Goal: Transaction & Acquisition: Book appointment/travel/reservation

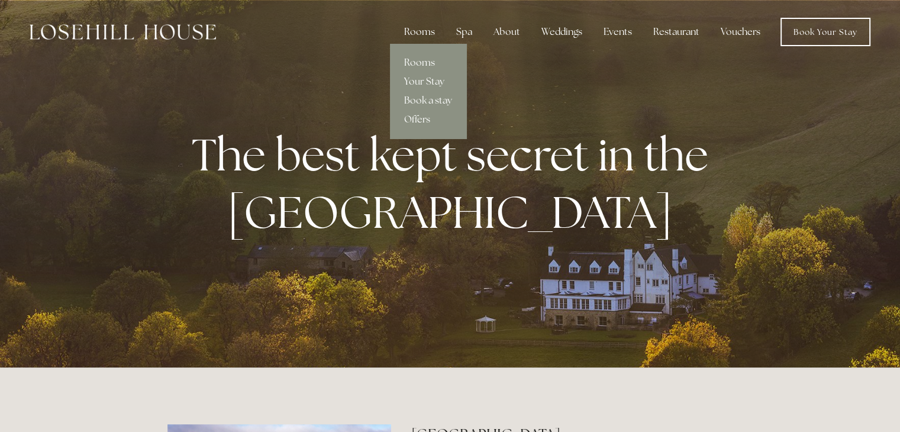
click at [416, 33] on div "Rooms" at bounding box center [419, 32] width 50 height 24
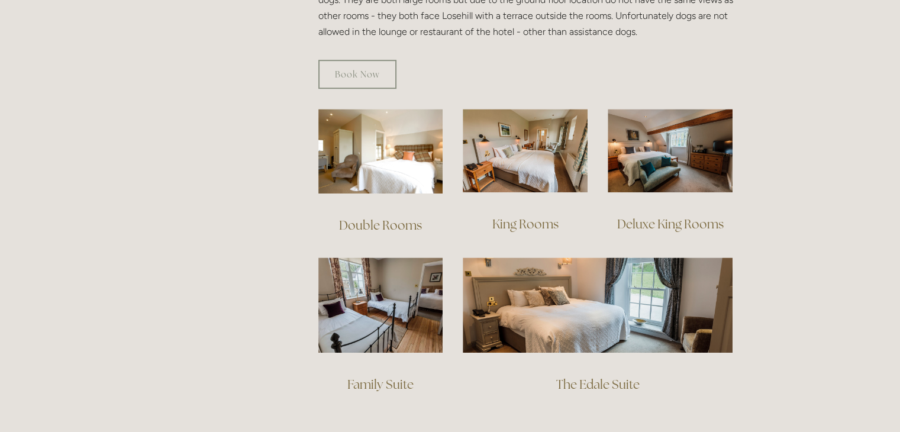
scroll to position [758, 0]
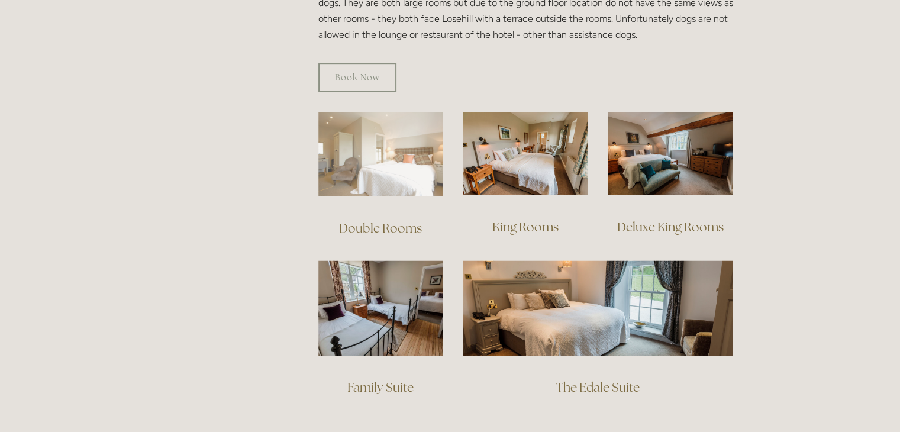
click at [374, 164] on img at bounding box center [380, 154] width 125 height 85
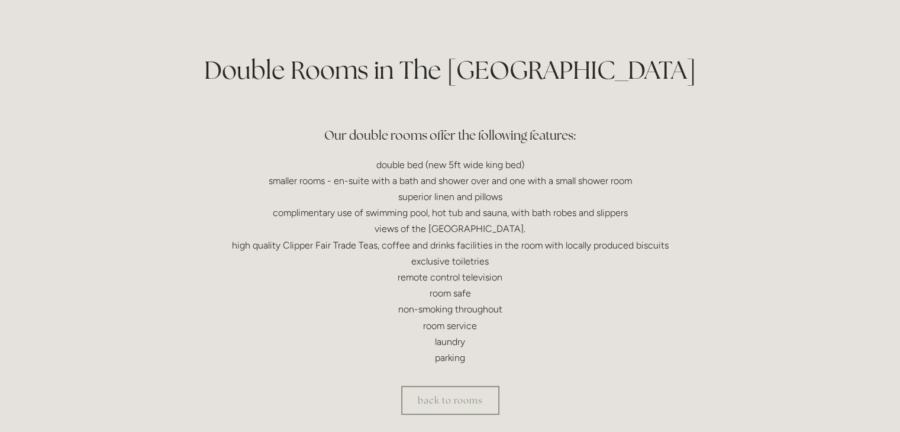
scroll to position [284, 0]
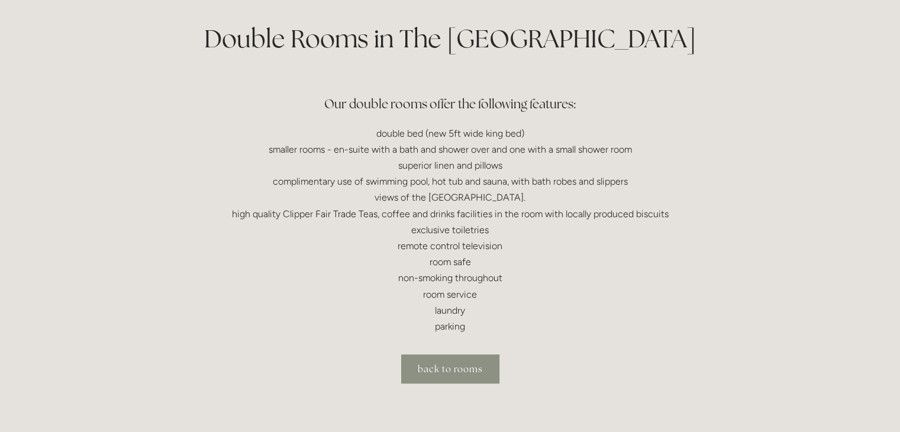
click at [454, 381] on link "back to rooms" at bounding box center [450, 368] width 98 height 29
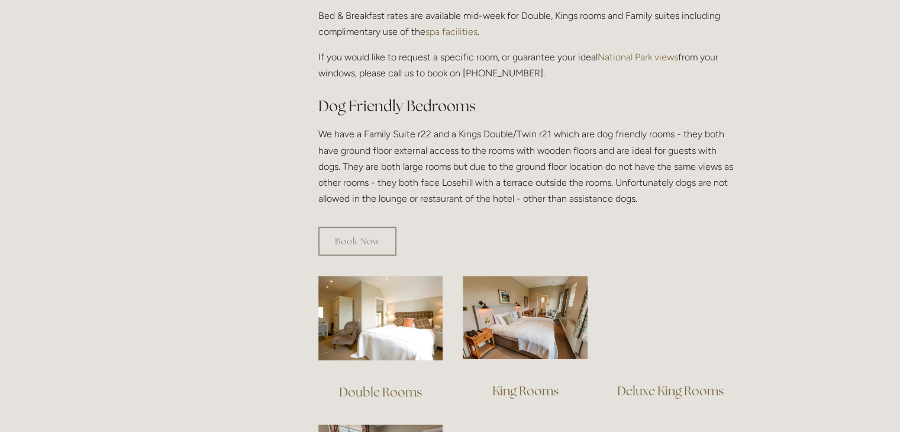
scroll to position [710, 0]
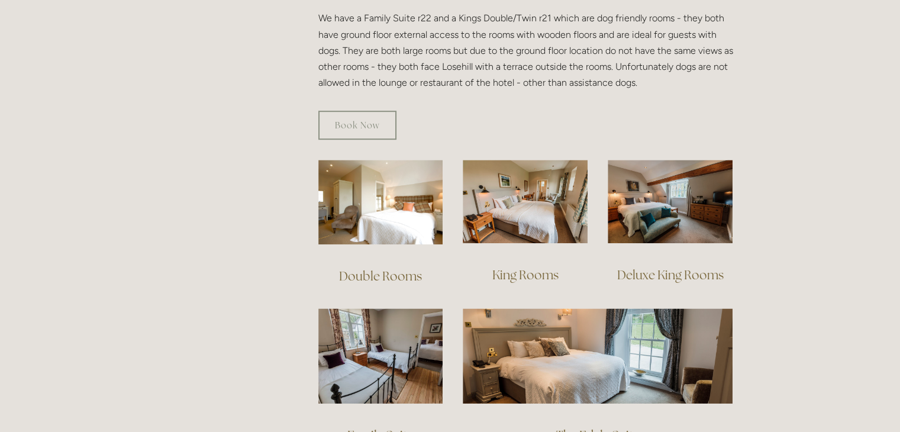
click at [529, 267] on link "King Rooms" at bounding box center [525, 275] width 66 height 16
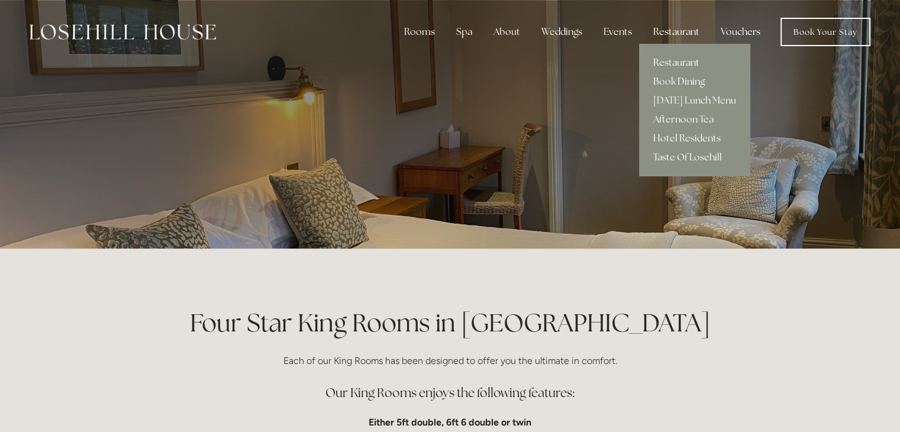
click at [677, 38] on div "Restaurant" at bounding box center [675, 32] width 65 height 24
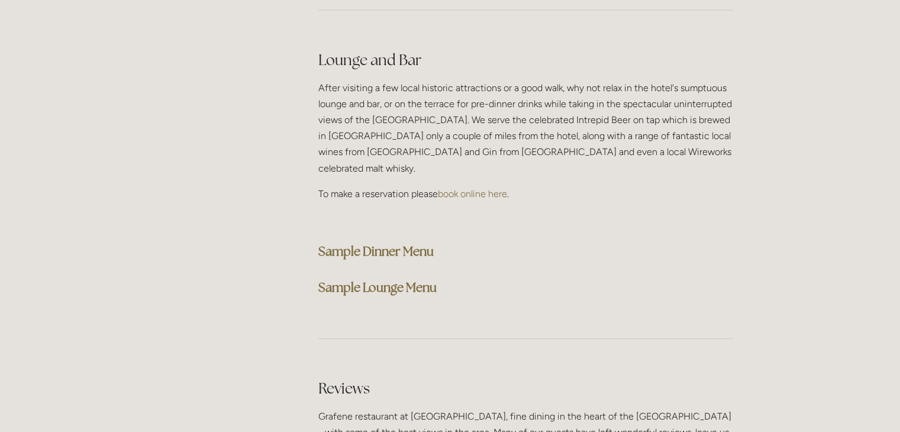
scroll to position [2977, 0]
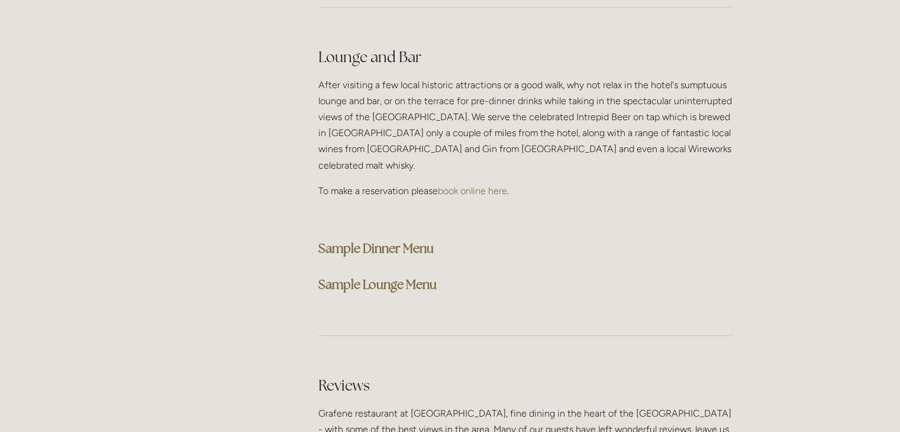
click at [388, 240] on strong "Sample Dinner Menu" at bounding box center [375, 248] width 115 height 16
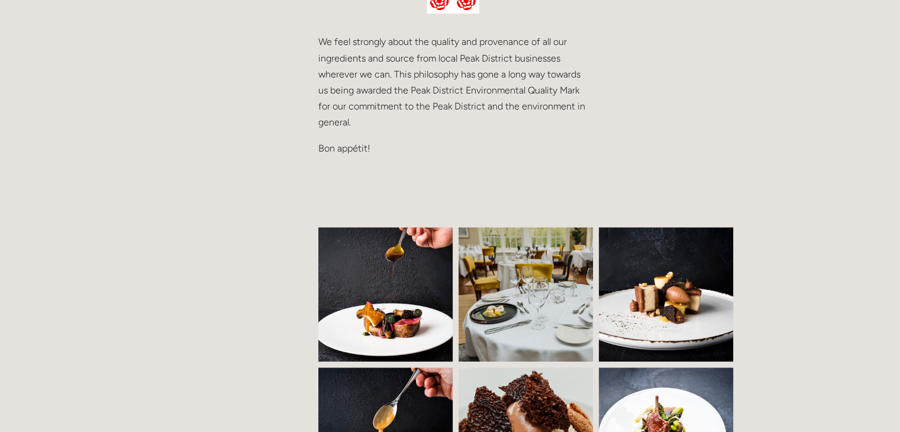
scroll to position [0, 0]
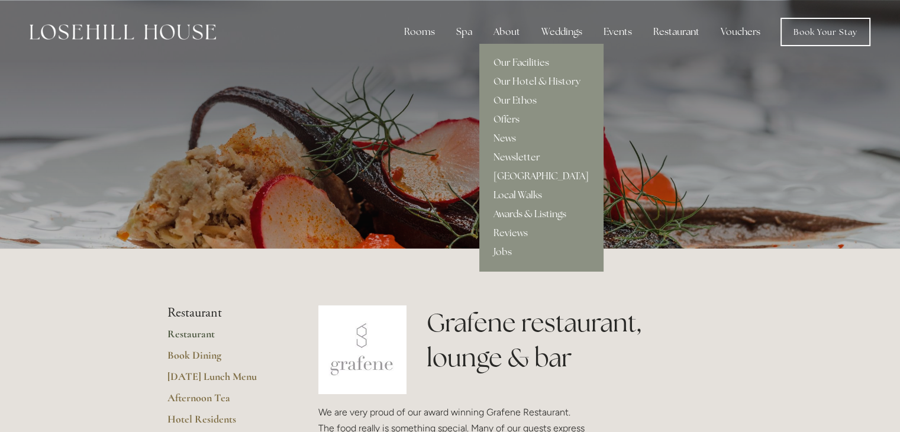
click at [506, 30] on div "About" at bounding box center [507, 32] width 46 height 24
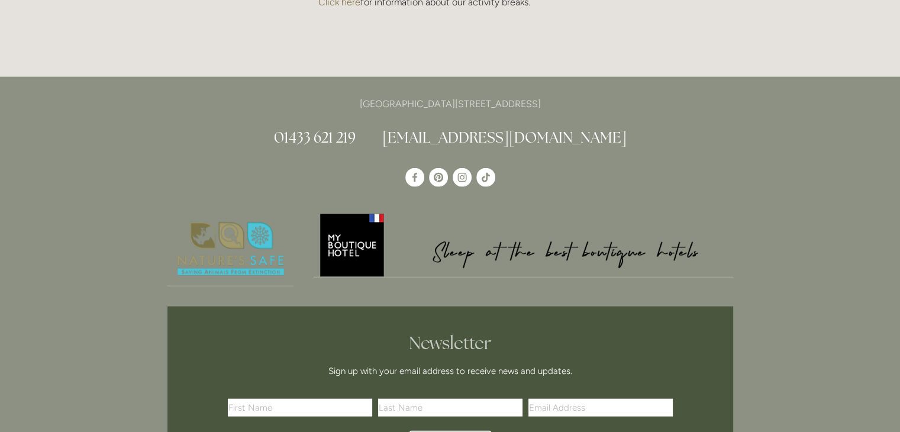
scroll to position [2762, 0]
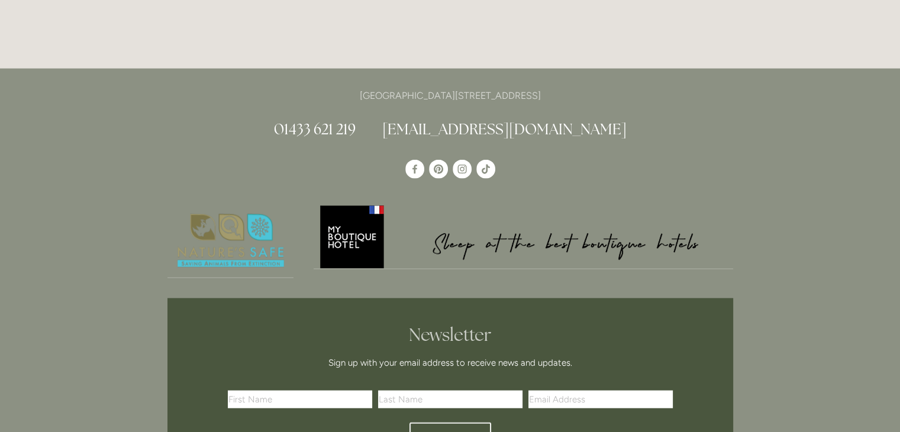
drag, startPoint x: 546, startPoint y: 77, endPoint x: 580, endPoint y: 83, distance: 34.9
click at [580, 88] on p "[GEOGRAPHIC_DATA][STREET_ADDRESS]" at bounding box center [449, 96] width 565 height 16
copy p "S33 6AF"
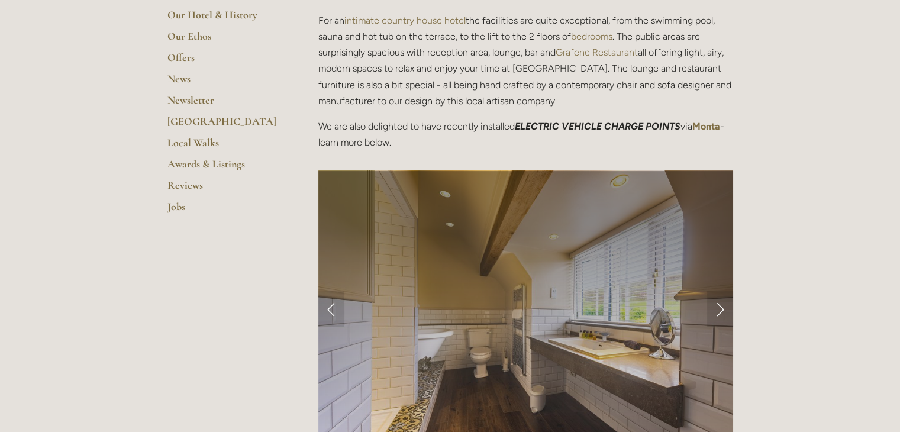
scroll to position [347, 0]
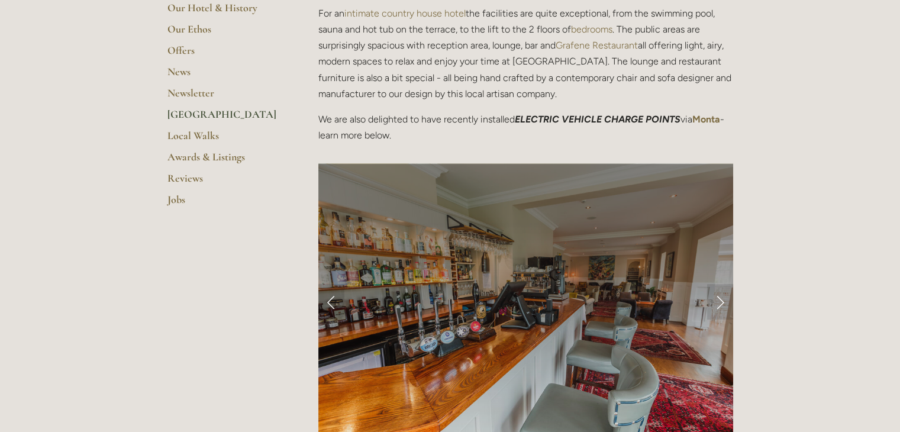
click at [187, 111] on link "[GEOGRAPHIC_DATA]" at bounding box center [223, 118] width 113 height 21
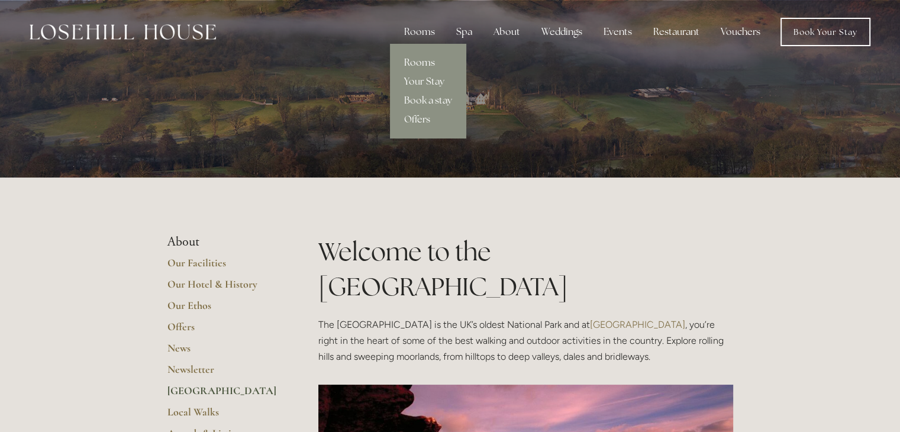
click at [419, 59] on link "Rooms" at bounding box center [428, 62] width 76 height 19
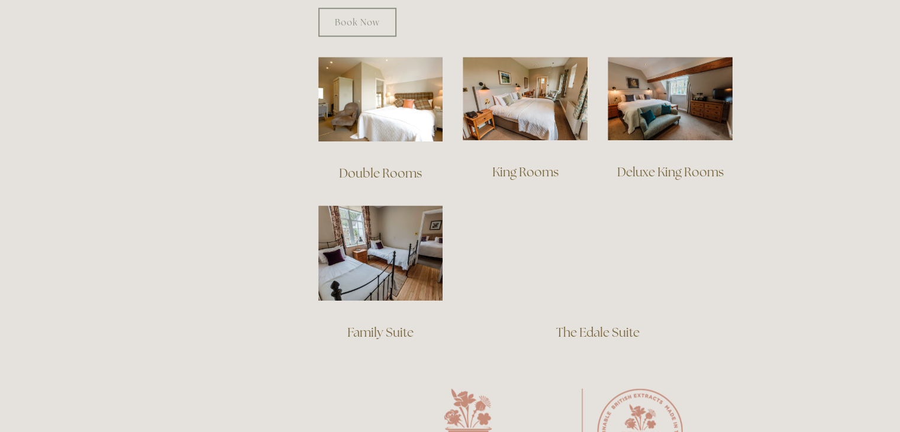
scroll to position [813, 0]
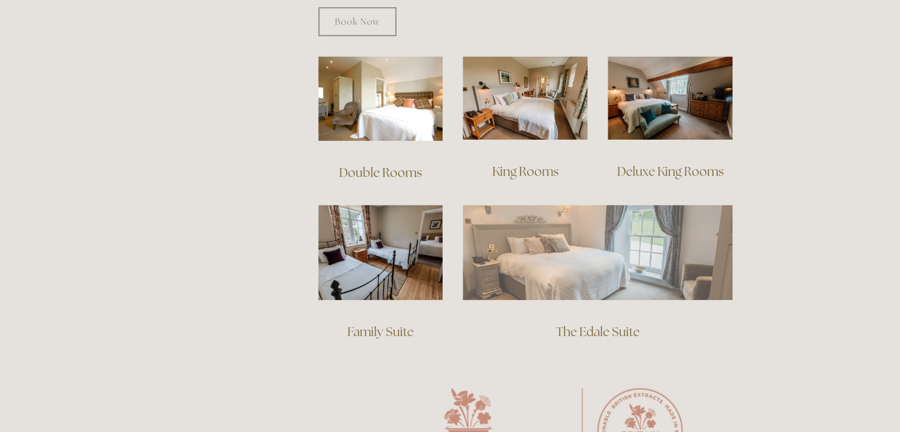
click at [543, 236] on img at bounding box center [597, 252] width 270 height 95
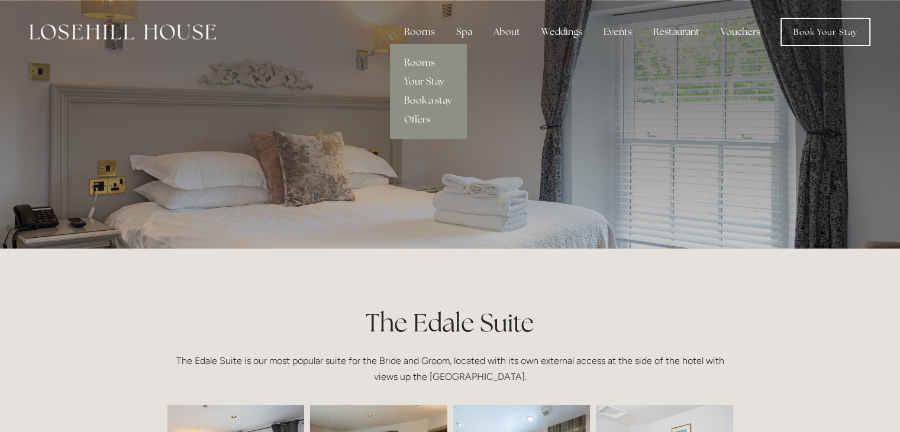
click at [422, 60] on link "Rooms" at bounding box center [428, 62] width 76 height 19
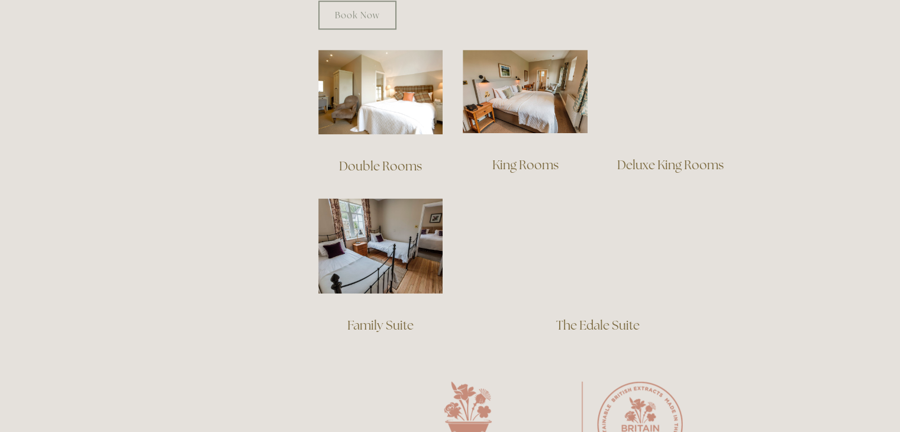
scroll to position [825, 0]
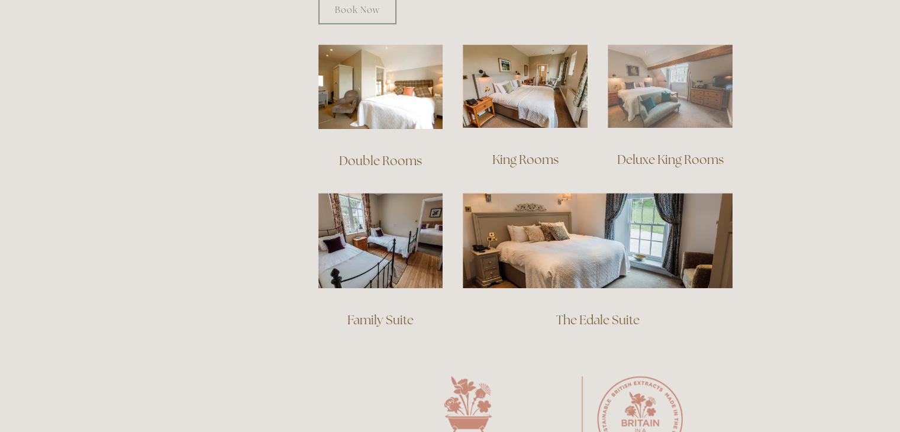
click at [665, 86] on img at bounding box center [669, 85] width 125 height 83
click at [651, 67] on img at bounding box center [669, 85] width 125 height 83
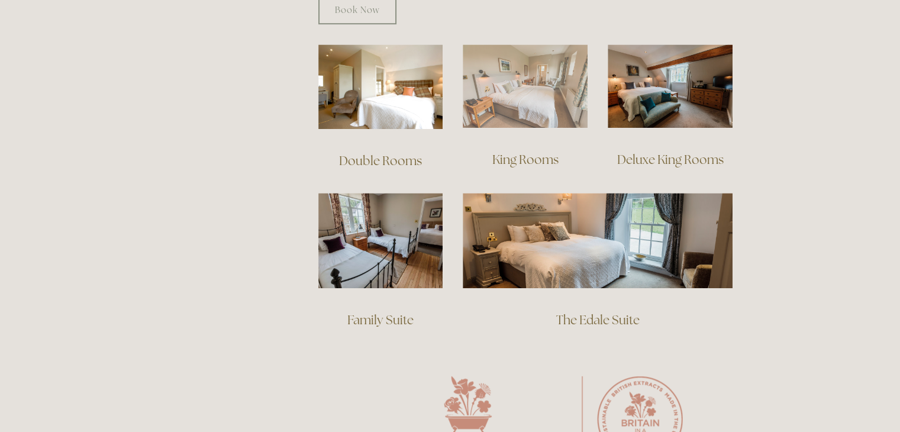
click at [547, 79] on img at bounding box center [524, 85] width 125 height 83
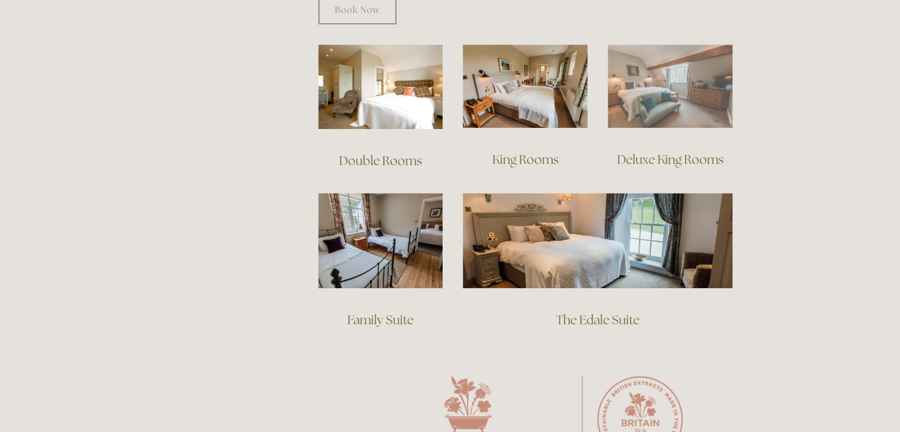
click at [657, 79] on img at bounding box center [669, 85] width 125 height 83
click at [658, 83] on img at bounding box center [669, 85] width 125 height 83
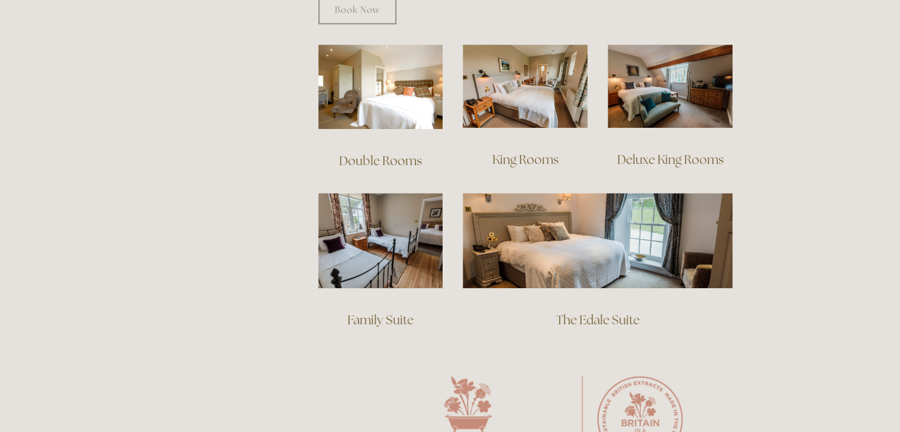
click at [677, 151] on link "Deluxe King Rooms" at bounding box center [670, 159] width 106 height 16
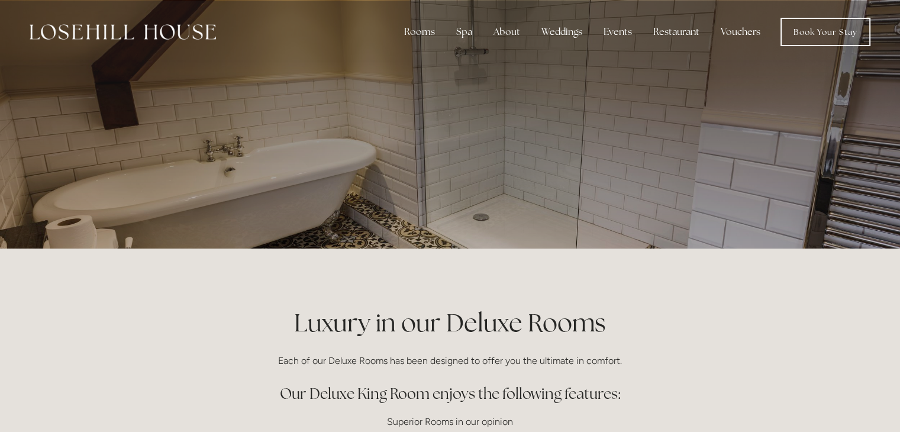
click at [622, 147] on p at bounding box center [450, 124] width 528 height 47
drag, startPoint x: 6, startPoint y: 1, endPoint x: 118, endPoint y: 372, distance: 388.0
click at [798, 38] on link "Book Your Stay" at bounding box center [825, 32] width 90 height 28
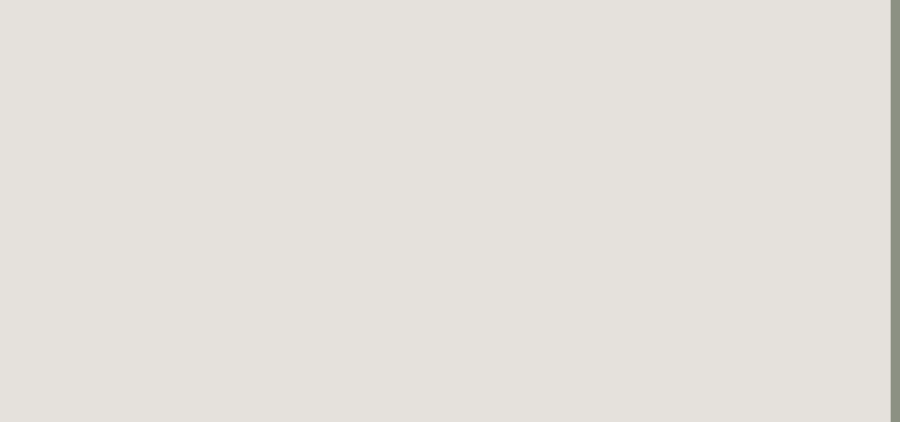
scroll to position [148, 9]
